Goal: Task Accomplishment & Management: Manage account settings

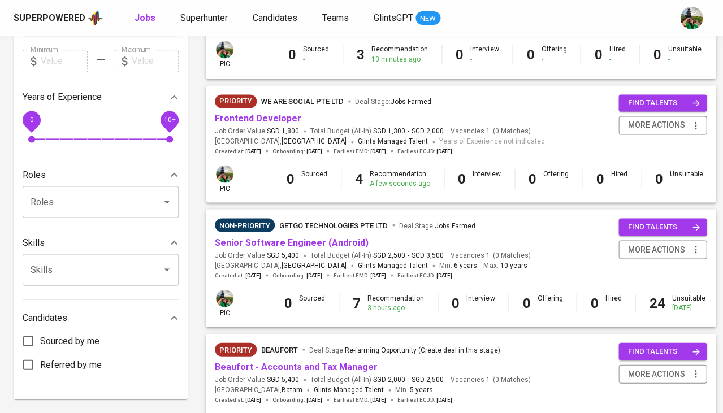
scroll to position [324, 0]
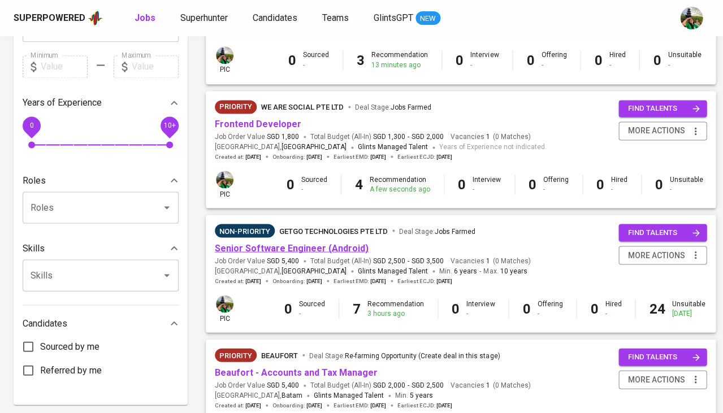
click at [308, 245] on link "Senior Software Engineer (Android)" at bounding box center [292, 247] width 154 height 11
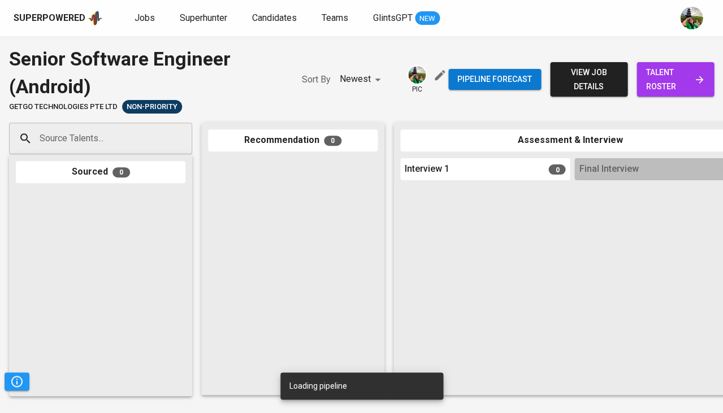
click at [666, 74] on span "talent roster" at bounding box center [674, 80] width 59 height 28
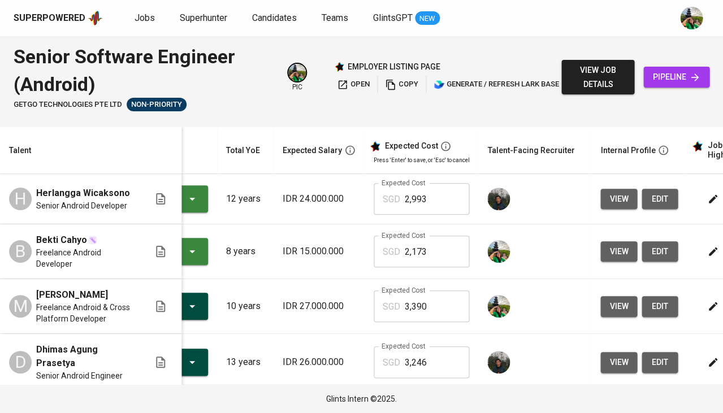
scroll to position [0, 136]
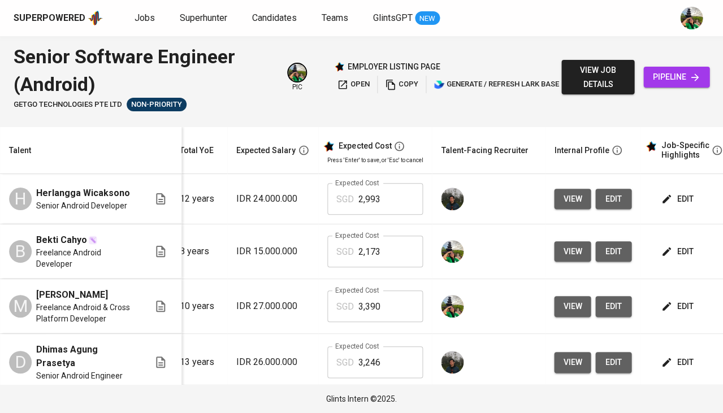
click at [667, 201] on span "edit" at bounding box center [678, 199] width 30 height 14
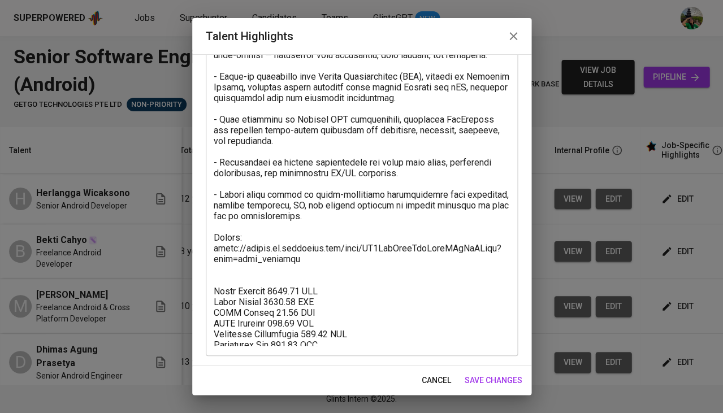
scroll to position [164, 0]
click at [235, 229] on textarea at bounding box center [362, 155] width 296 height 382
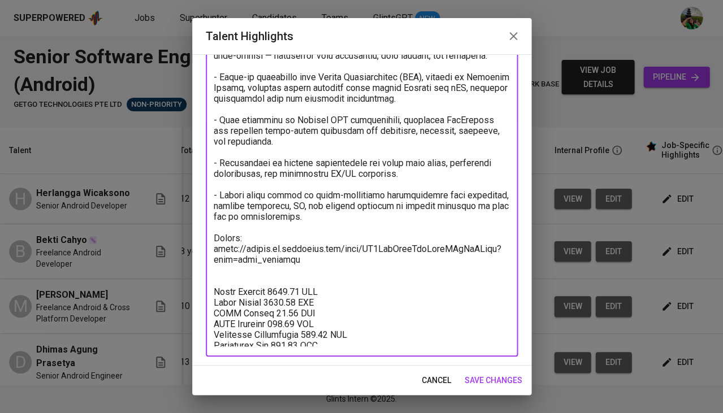
click at [235, 229] on textarea at bounding box center [362, 155] width 296 height 382
click at [306, 238] on textarea at bounding box center [362, 155] width 296 height 382
drag, startPoint x: 306, startPoint y: 238, endPoint x: 207, endPoint y: 231, distance: 99.1
click at [207, 231] on div "x Talent Highlights" at bounding box center [362, 155] width 312 height 403
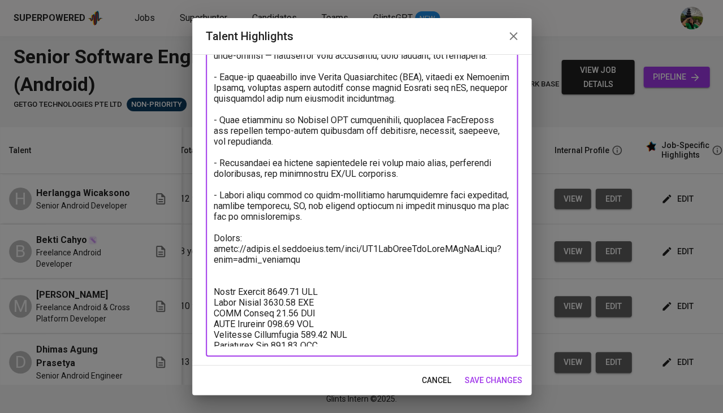
click at [436, 382] on span "cancel" at bounding box center [435, 380] width 29 height 14
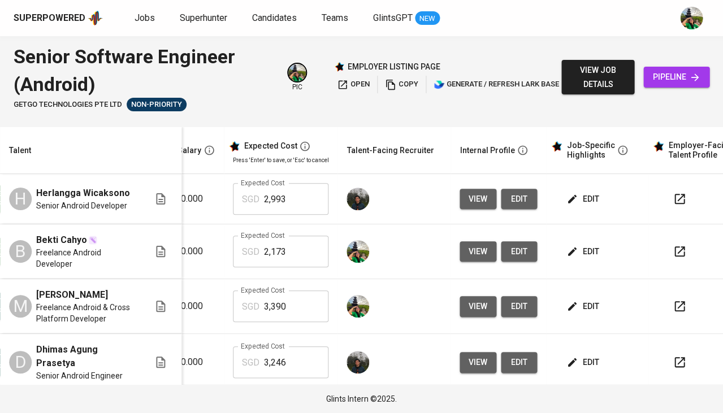
scroll to position [0, 249]
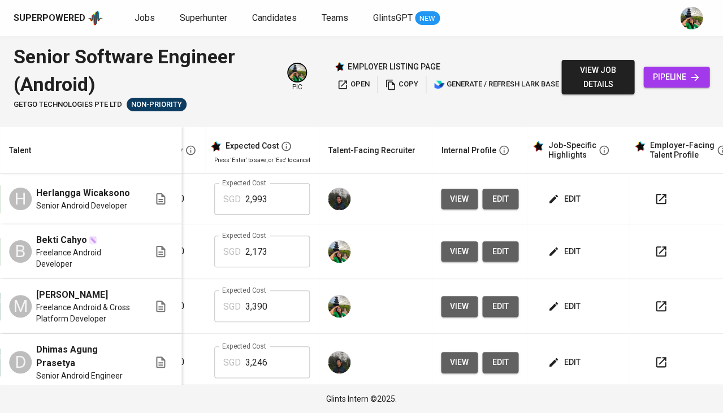
click at [556, 247] on span "edit" at bounding box center [565, 252] width 30 height 14
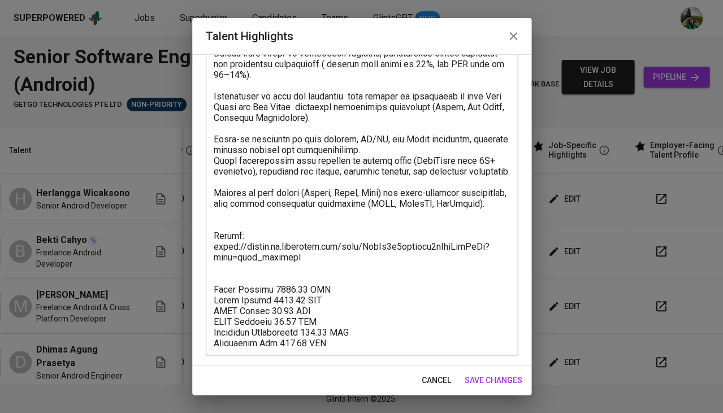
scroll to position [123, 0]
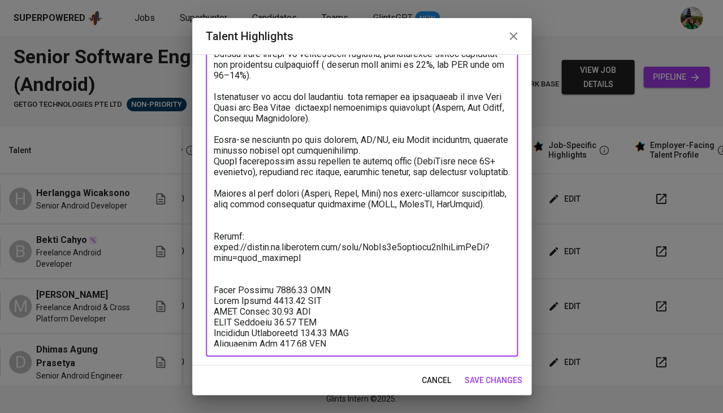
drag, startPoint x: 309, startPoint y: 257, endPoint x: 211, endPoint y: 245, distance: 98.5
click at [211, 245] on div "x Talent Highlights" at bounding box center [362, 176] width 312 height 362
click at [442, 380] on span "cancel" at bounding box center [435, 380] width 29 height 14
